Goal: Information Seeking & Learning: Learn about a topic

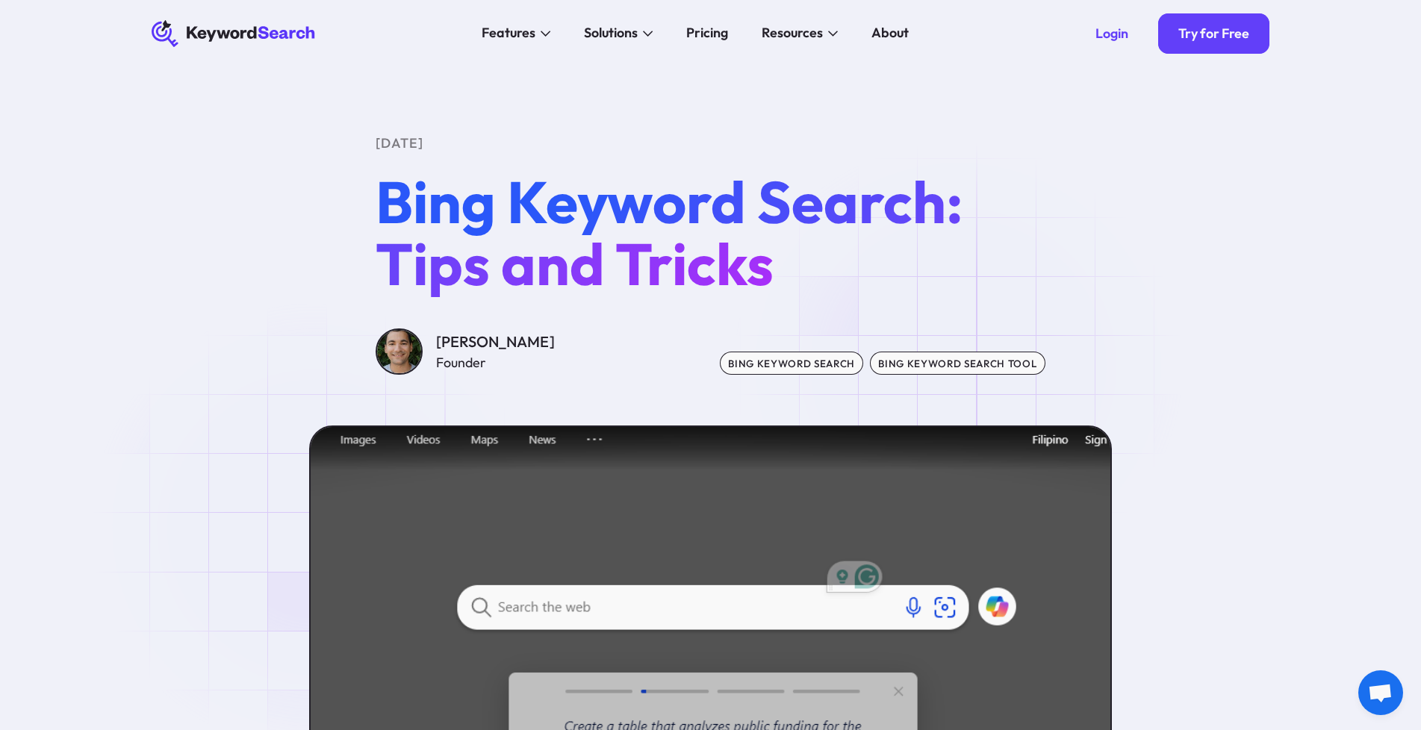
click at [967, 366] on div "bing keyword search tool" at bounding box center [958, 363] width 176 height 23
